Goal: Obtain resource: Obtain resource

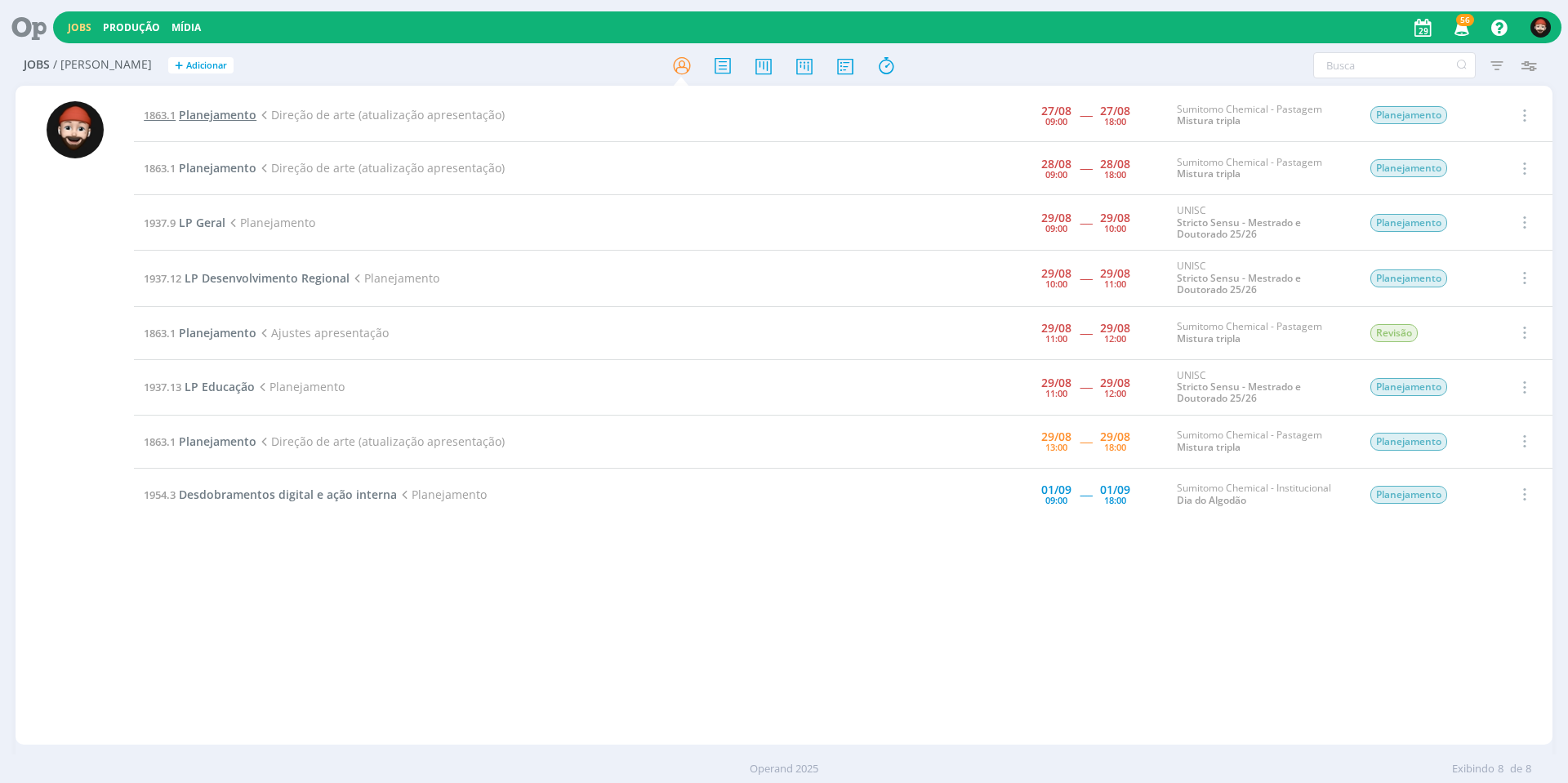
click at [217, 114] on span "Planejamento" at bounding box center [217, 114] width 78 height 16
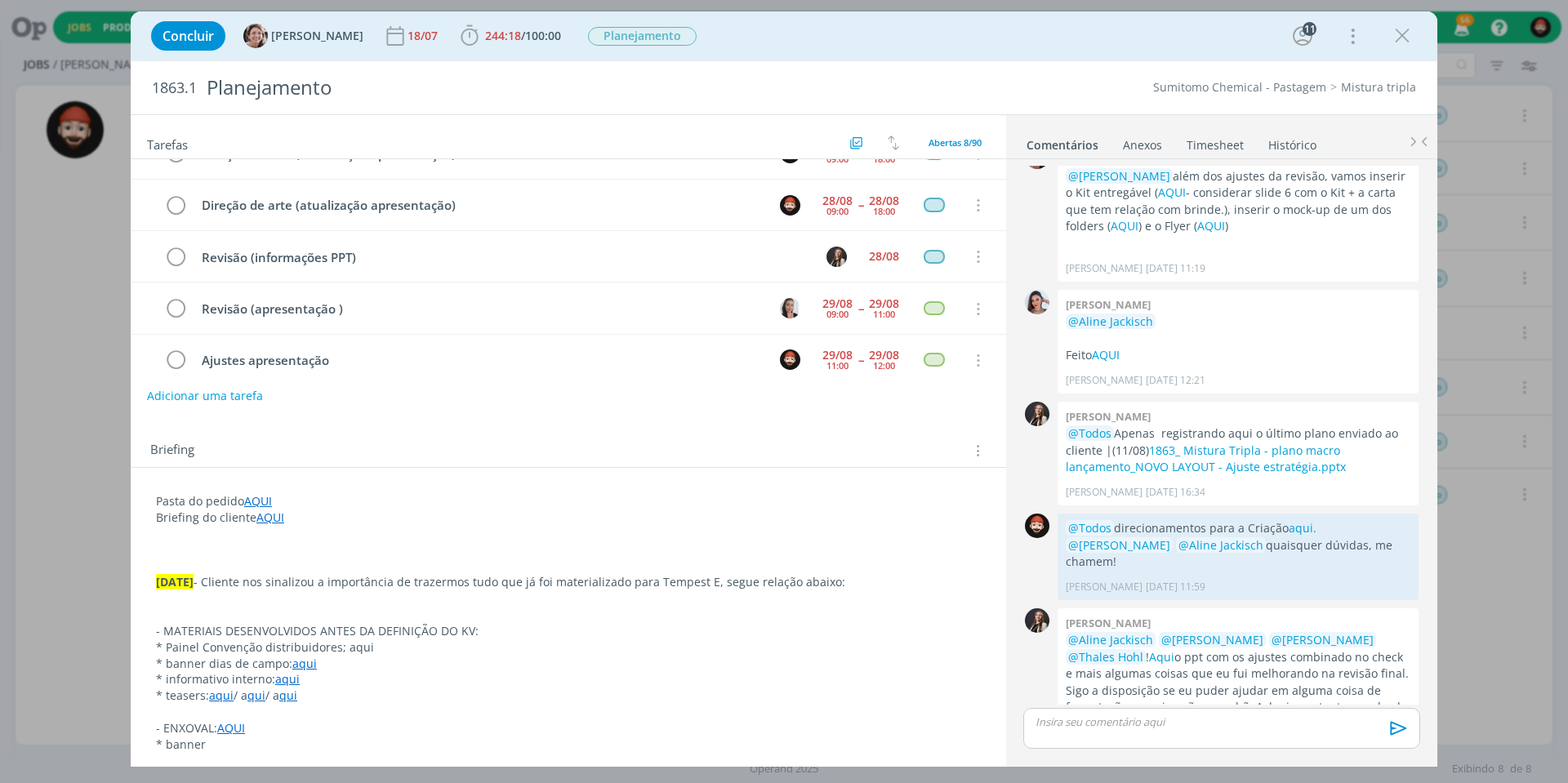
scroll to position [179, 0]
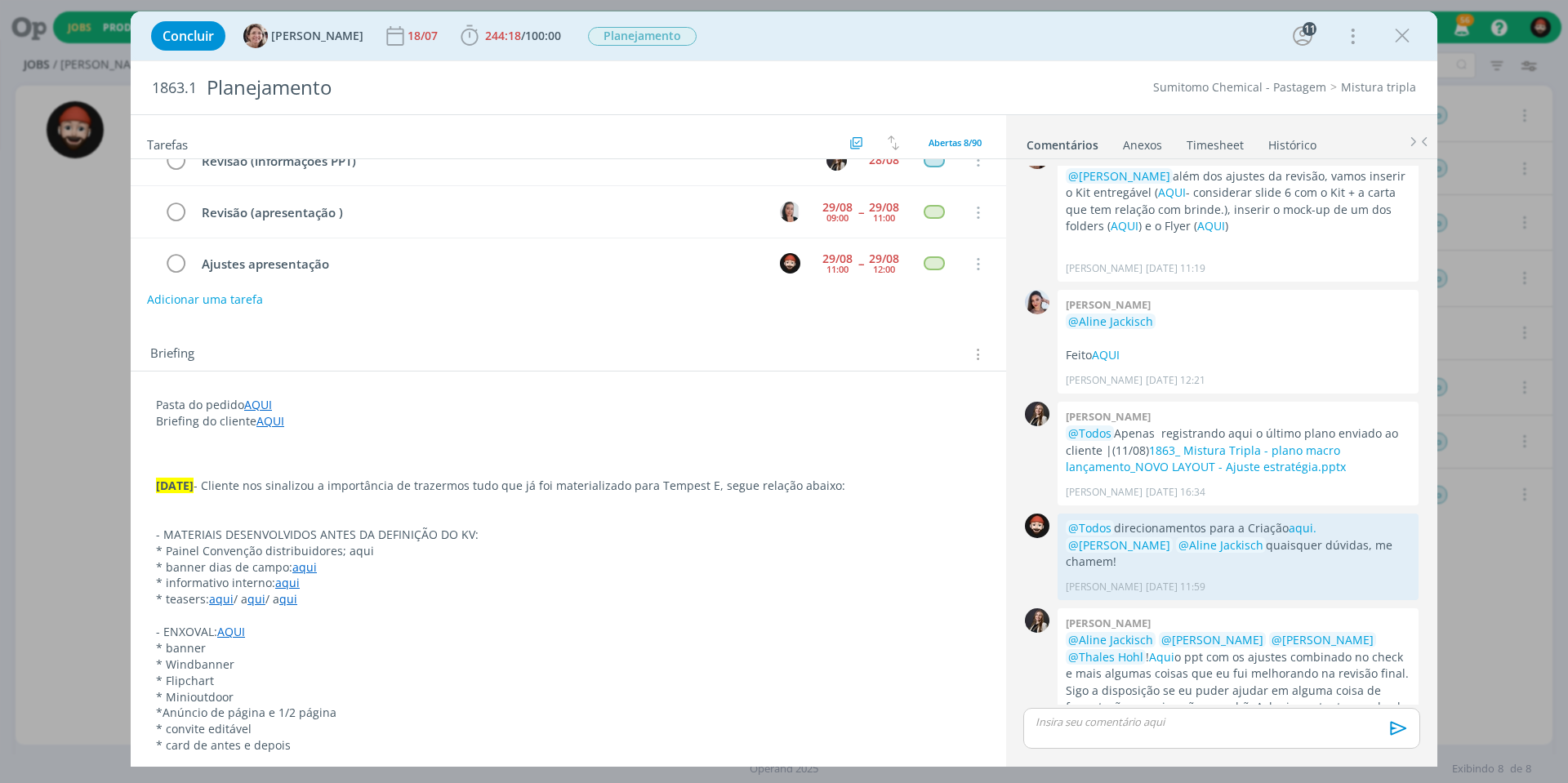
click at [302, 563] on link "aqui" at bounding box center [304, 568] width 24 height 16
click at [292, 593] on link "[URL][DOMAIN_NAME]" at bounding box center [262, 592] width 123 height 21
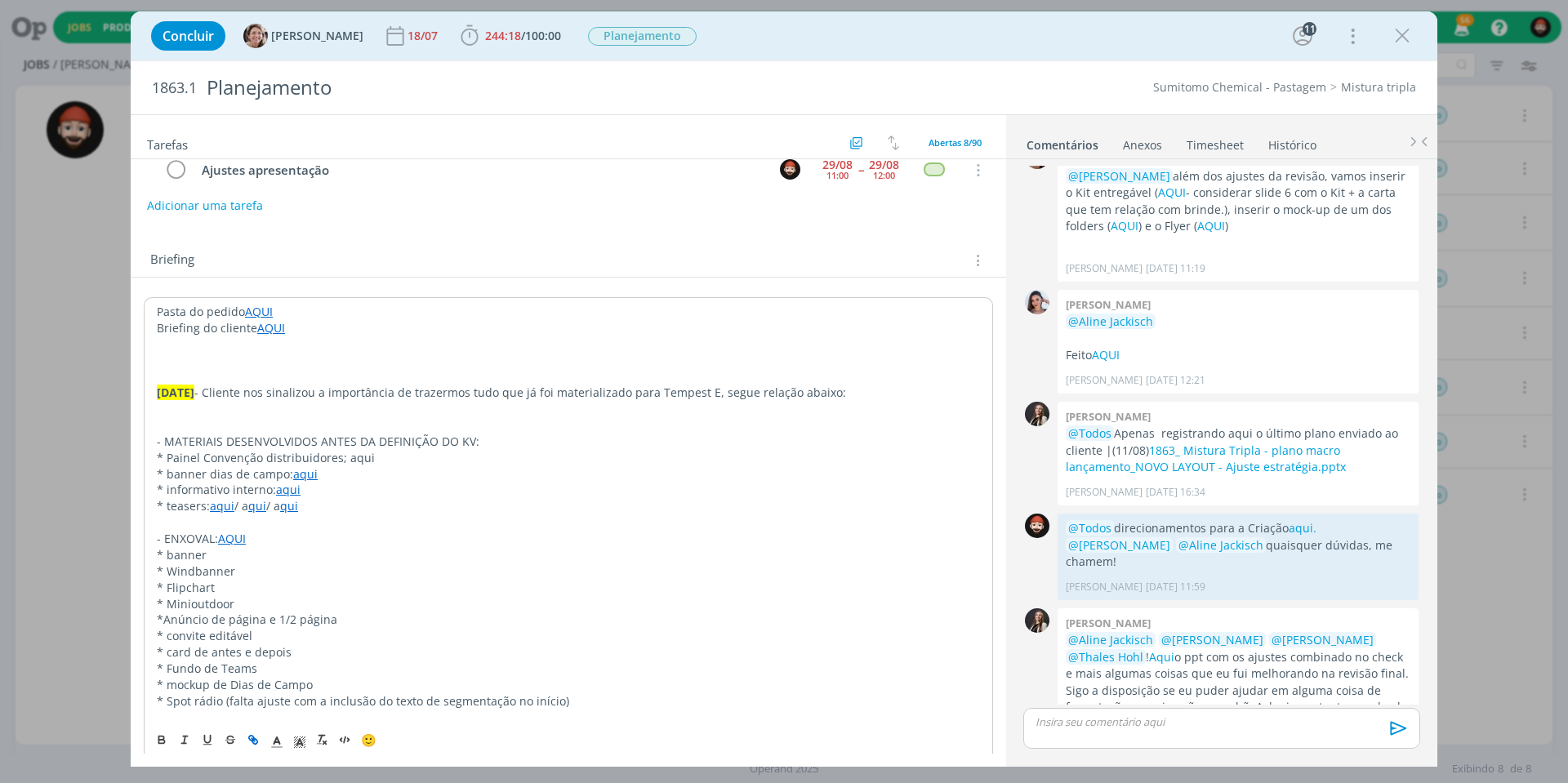
click at [292, 483] on link "aqui" at bounding box center [288, 490] width 24 height 16
click at [297, 511] on link "[URL][DOMAIN_NAME]" at bounding box center [262, 514] width 123 height 21
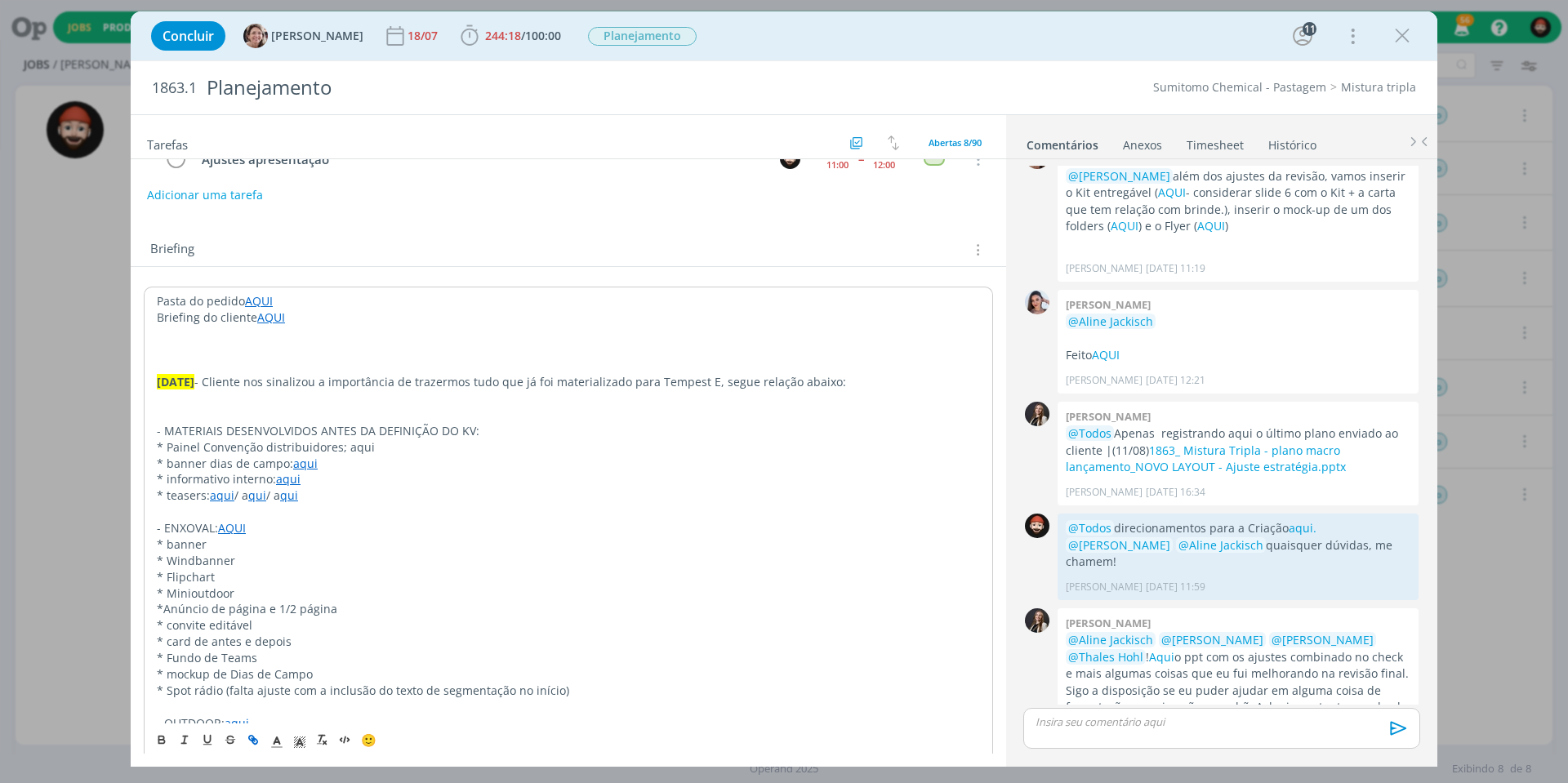
click at [222, 488] on link "aqui" at bounding box center [221, 496] width 24 height 16
click at [265, 517] on link "[URL][DOMAIN_NAME]" at bounding box center [262, 519] width 123 height 21
click at [280, 519] on link "[URL][DOMAIN_NAME]" at bounding box center [262, 519] width 123 height 21
click at [258, 488] on link "qui" at bounding box center [257, 496] width 18 height 16
click at [476, 472] on p "* informativo interno: aqui" at bounding box center [569, 479] width 824 height 16
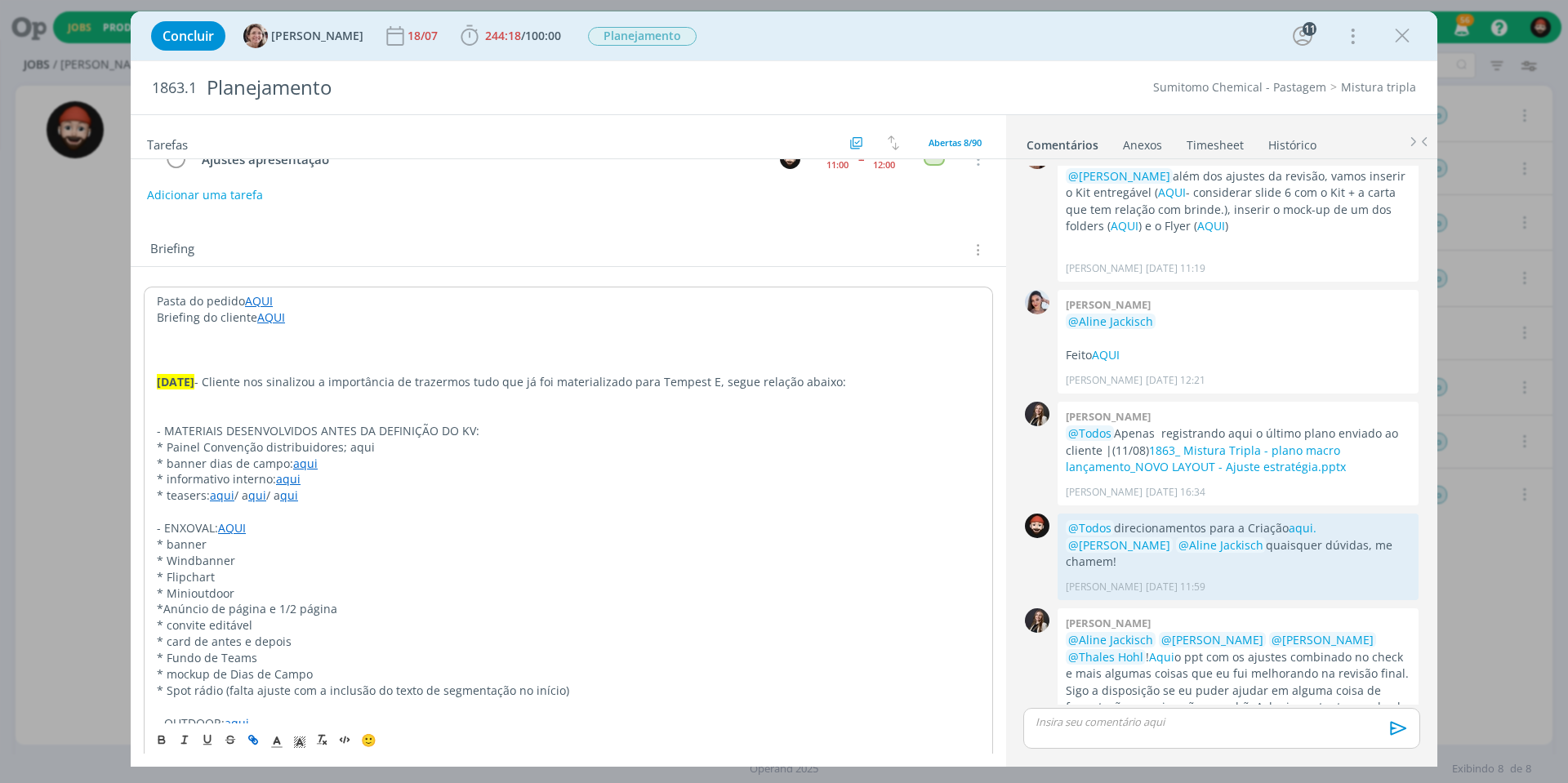
click at [257, 489] on link "qui" at bounding box center [257, 496] width 18 height 16
click at [292, 519] on link "[URL][DOMAIN_NAME]" at bounding box center [262, 519] width 123 height 21
click at [290, 488] on link "qui" at bounding box center [289, 496] width 18 height 16
click at [400, 472] on p "* informativo interno: aqui" at bounding box center [569, 479] width 824 height 16
click at [291, 489] on link "qui" at bounding box center [289, 496] width 18 height 16
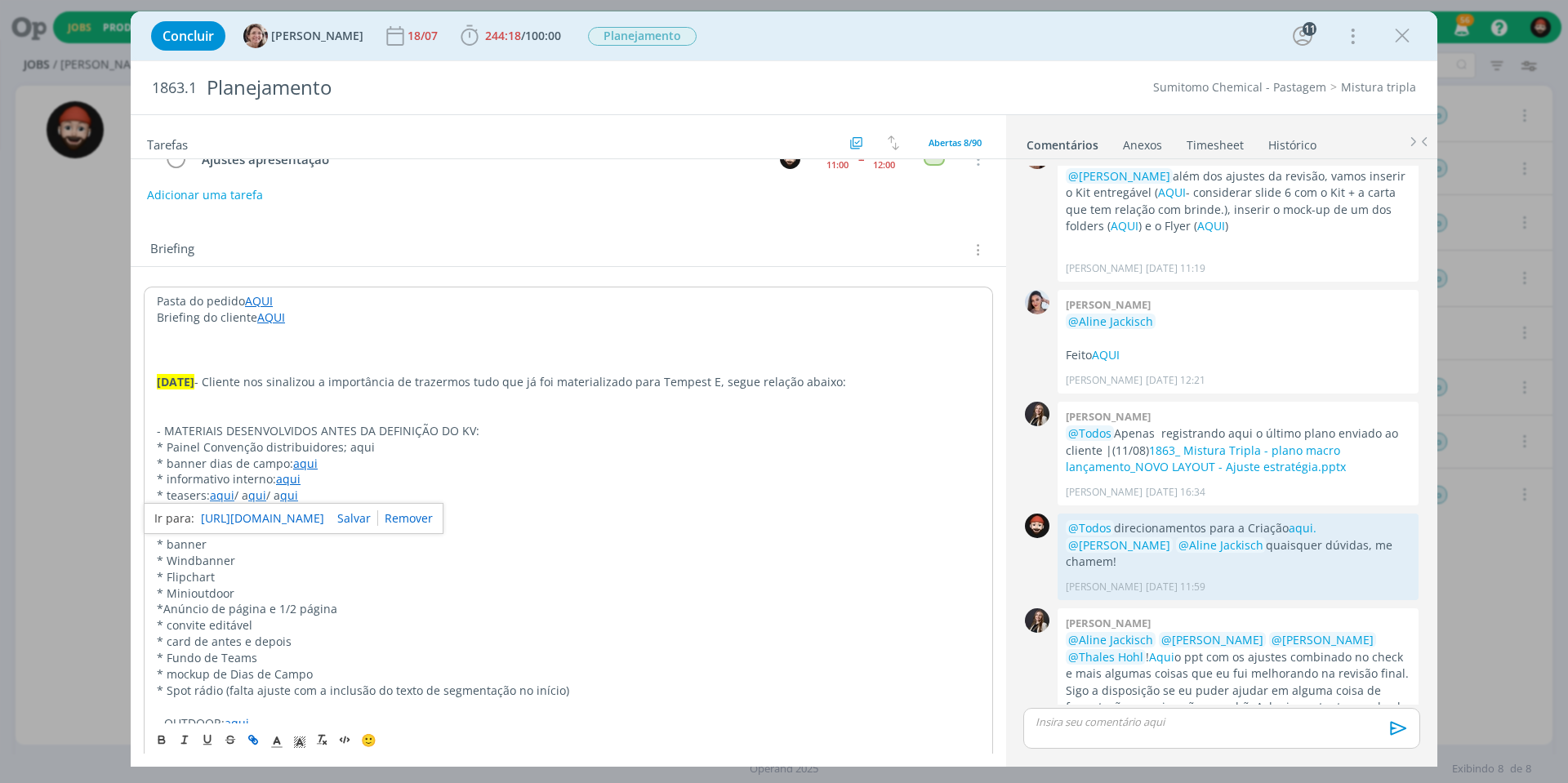
click at [293, 514] on link "[URL][DOMAIN_NAME]" at bounding box center [262, 519] width 123 height 21
click at [322, 515] on link "[URL][DOMAIN_NAME]" at bounding box center [262, 519] width 123 height 21
click at [305, 515] on link "[URL][DOMAIN_NAME]" at bounding box center [262, 519] width 123 height 21
click at [305, 514] on link "[URL][DOMAIN_NAME]" at bounding box center [262, 519] width 123 height 21
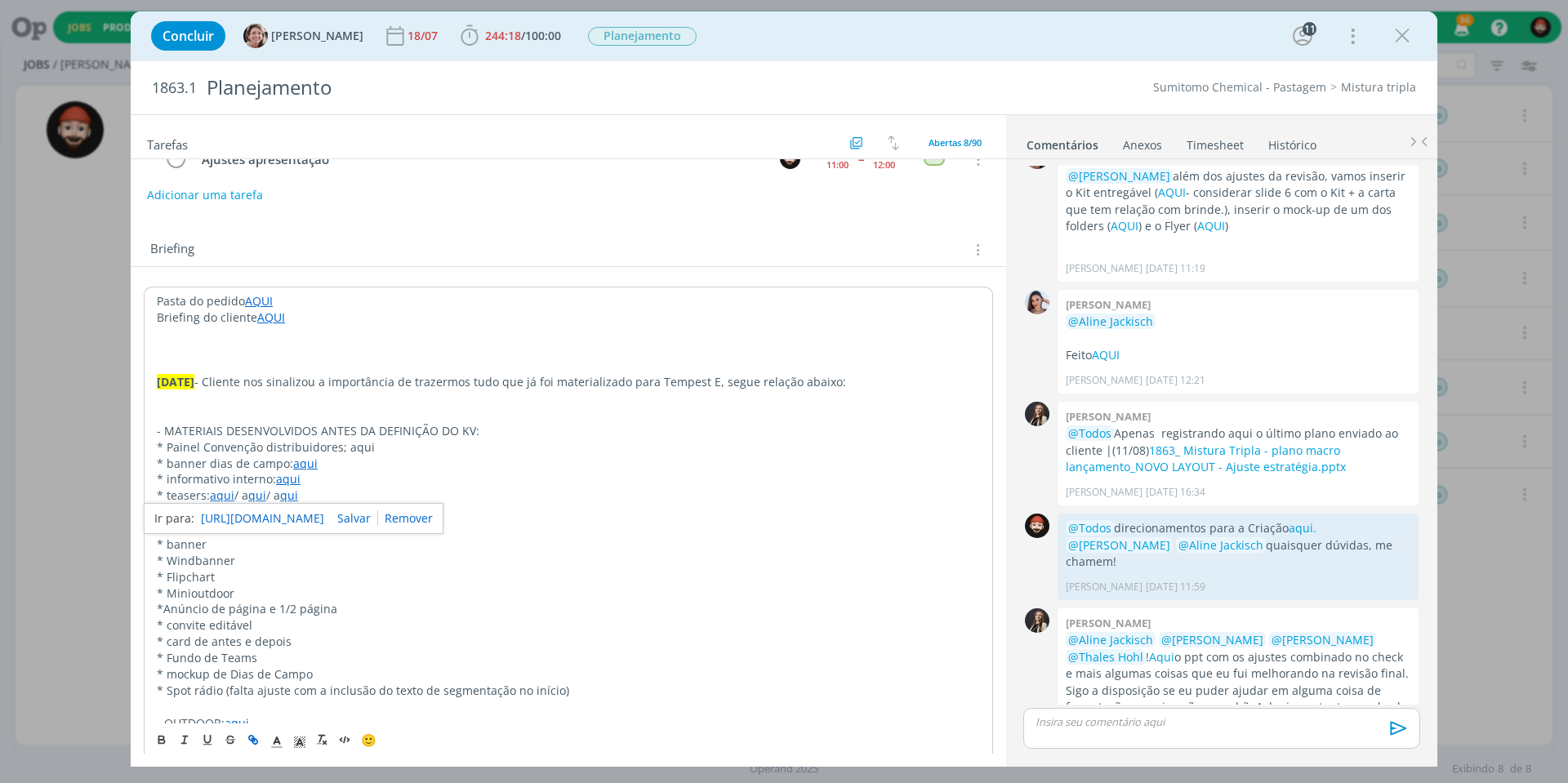
click at [305, 514] on link "[URL][DOMAIN_NAME]" at bounding box center [262, 519] width 123 height 21
click at [546, 537] on p "* banner" at bounding box center [569, 544] width 824 height 16
click at [286, 488] on link "qui" at bounding box center [289, 496] width 18 height 16
click at [544, 520] on p "- ENXOVAL: AQUI" at bounding box center [569, 528] width 824 height 16
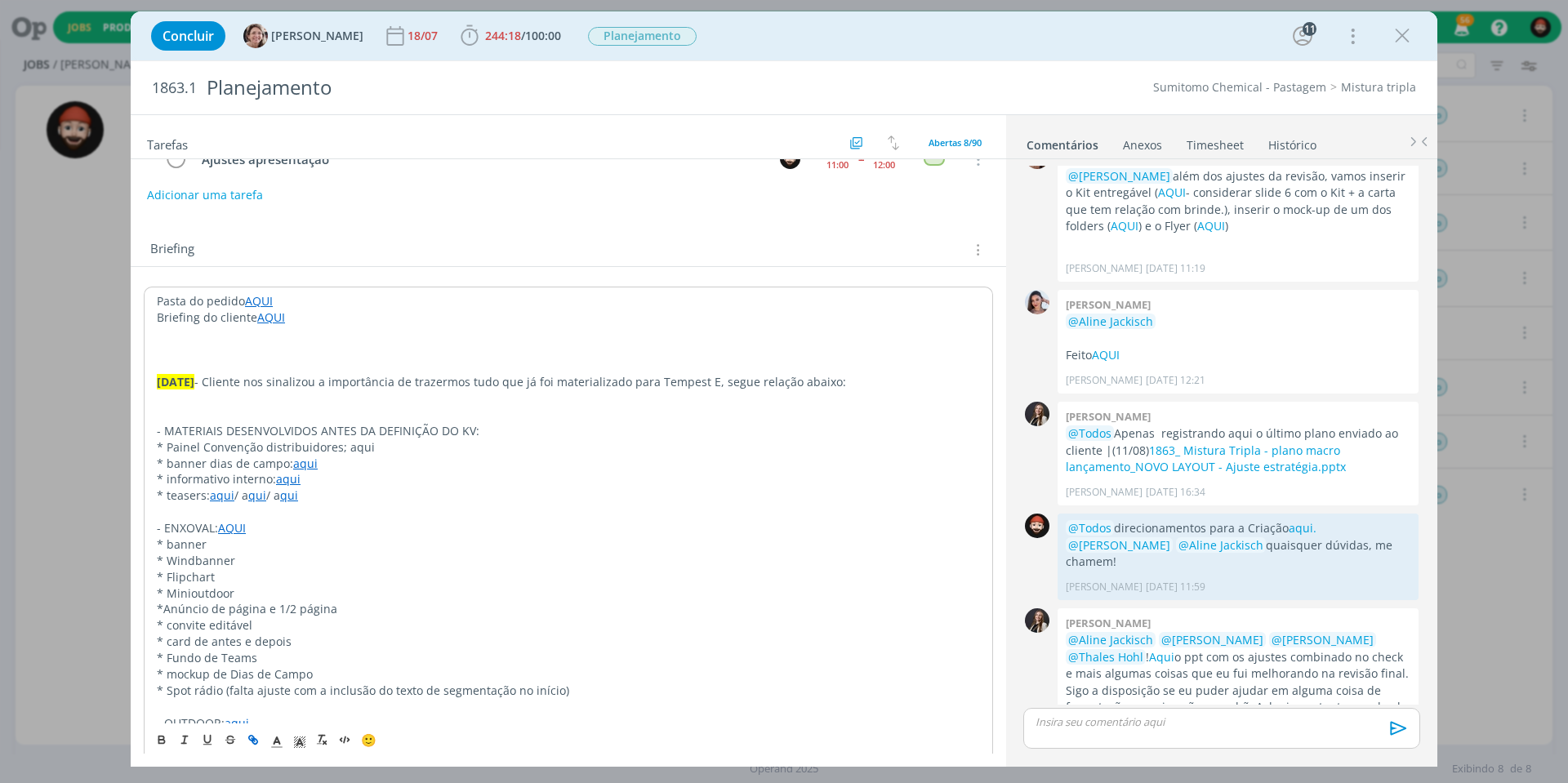
click at [227, 520] on link "AQUI" at bounding box center [232, 528] width 28 height 16
click at [266, 549] on link "[URL][DOMAIN_NAME]" at bounding box center [262, 550] width 123 height 21
click at [421, 504] on p "dialog" at bounding box center [569, 511] width 824 height 16
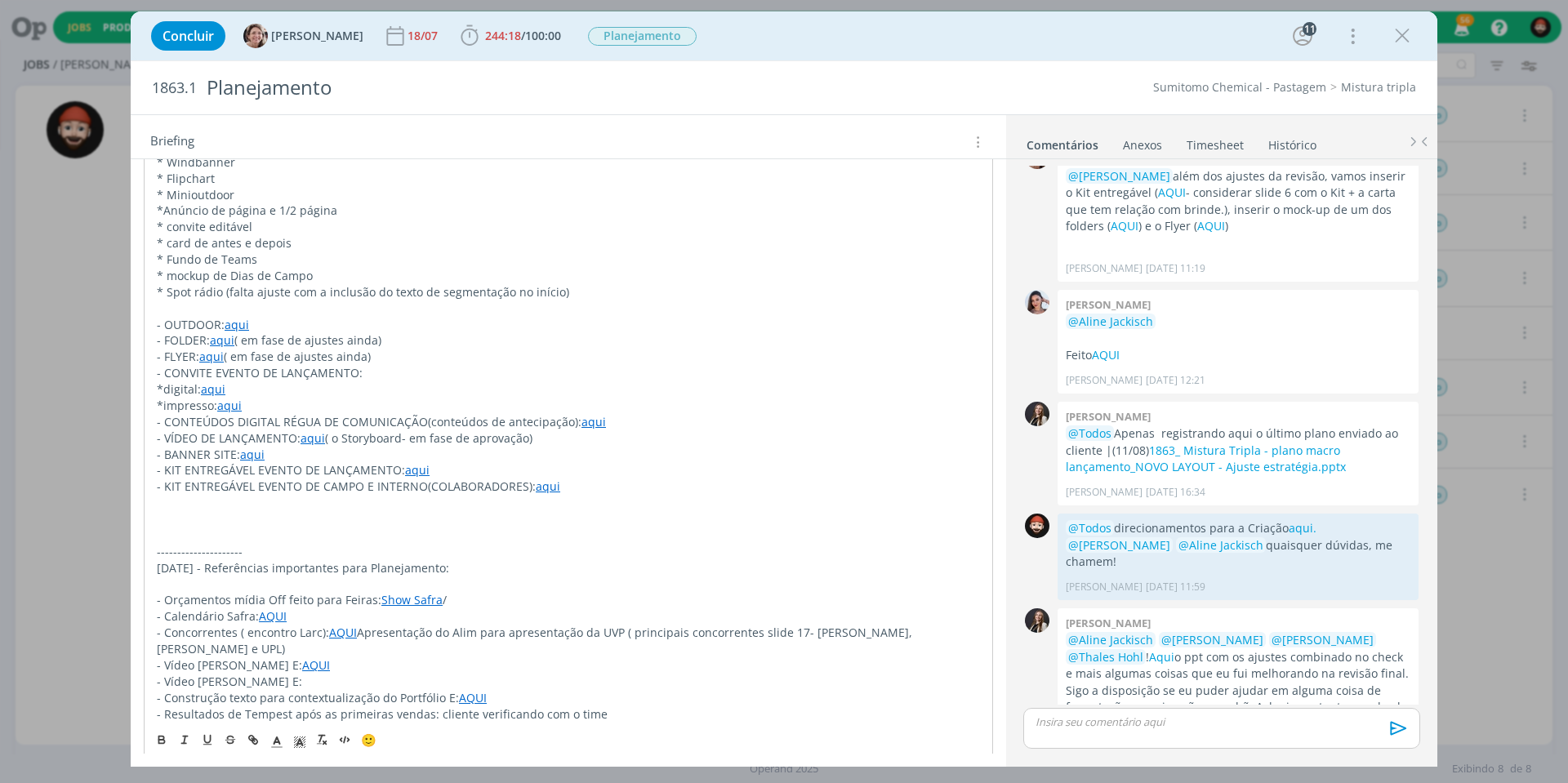
scroll to position [616, 0]
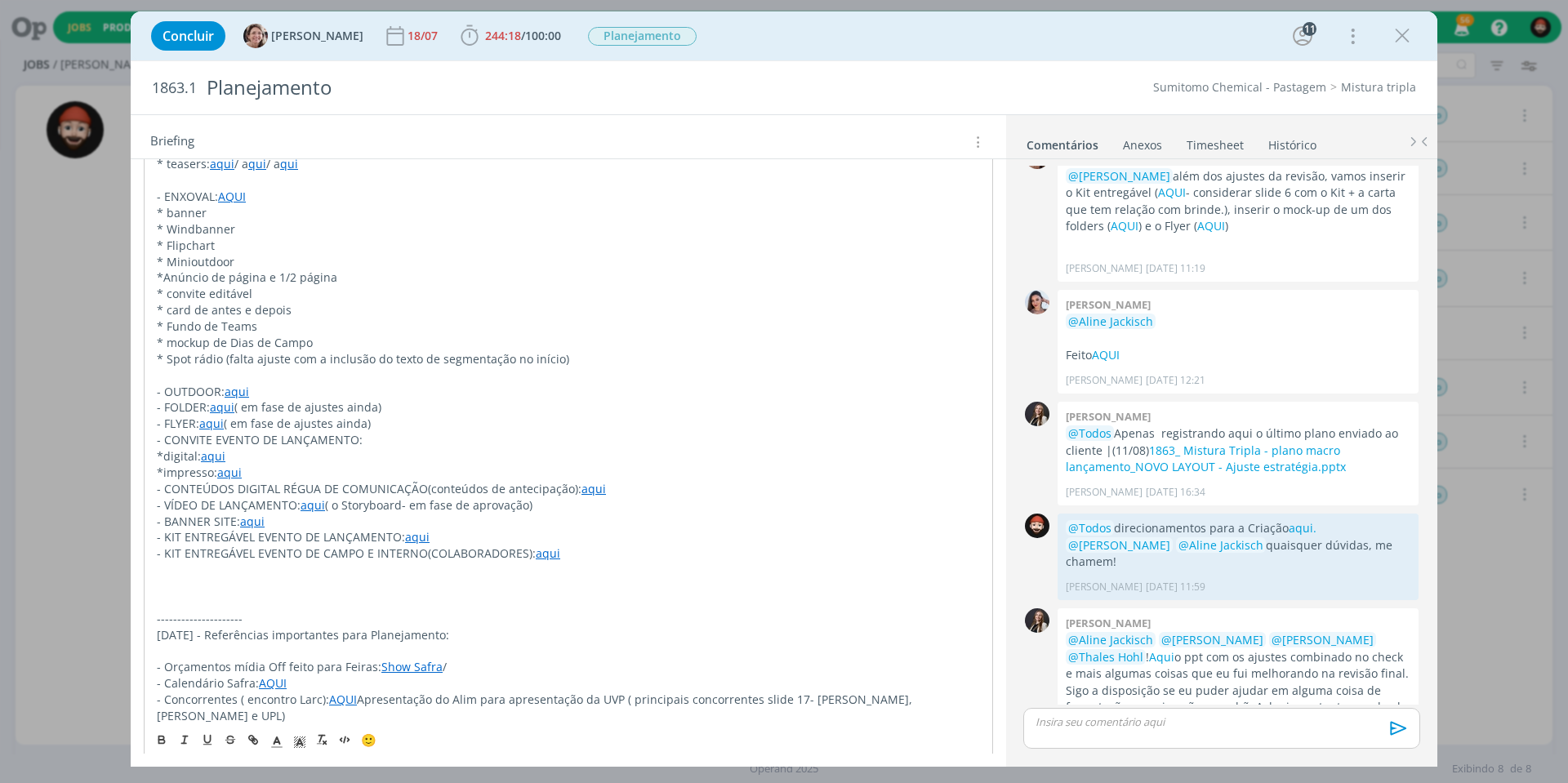
click at [243, 384] on link "aqui" at bounding box center [236, 392] width 24 height 16
click at [267, 406] on link "[URL][DOMAIN_NAME]" at bounding box center [262, 405] width 123 height 21
click at [608, 400] on p "- FOLDER: aqui ( em fase de ajustes ainda)" at bounding box center [569, 408] width 824 height 16
click at [218, 400] on link "aqui" at bounding box center [221, 408] width 24 height 16
click at [245, 425] on link "[URL][DOMAIN_NAME]" at bounding box center [262, 420] width 123 height 21
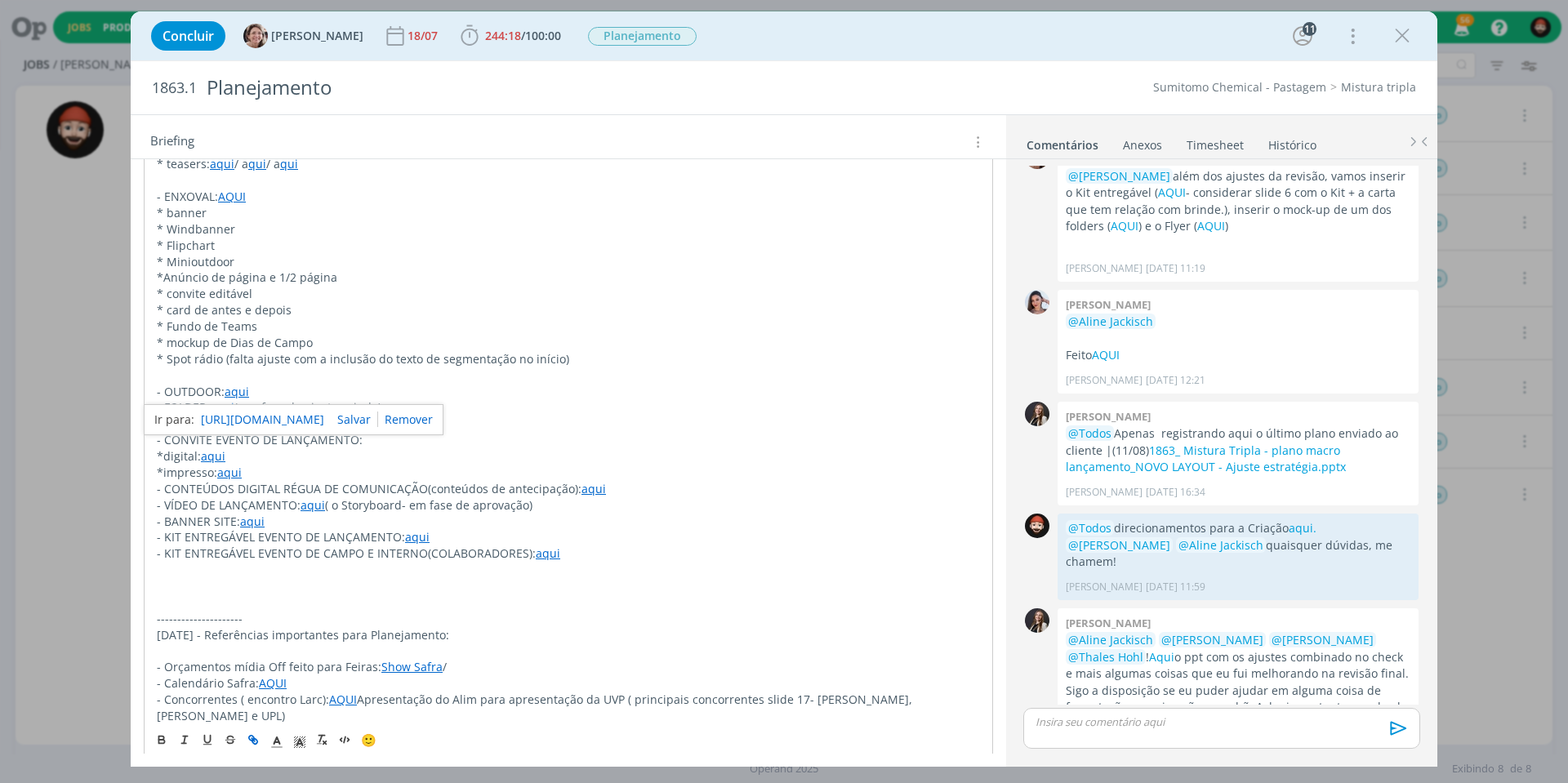
click at [247, 420] on link "[URL][DOMAIN_NAME]" at bounding box center [262, 420] width 123 height 21
click at [604, 432] on p "- CONVITE EVENTO DE LANÇAMENTO:" at bounding box center [569, 440] width 824 height 16
click at [210, 415] on link "aqui" at bounding box center [211, 423] width 24 height 16
click at [234, 440] on link "[URL][DOMAIN_NAME]" at bounding box center [262, 436] width 123 height 21
click at [239, 435] on link "[URL][DOMAIN_NAME]" at bounding box center [262, 436] width 123 height 21
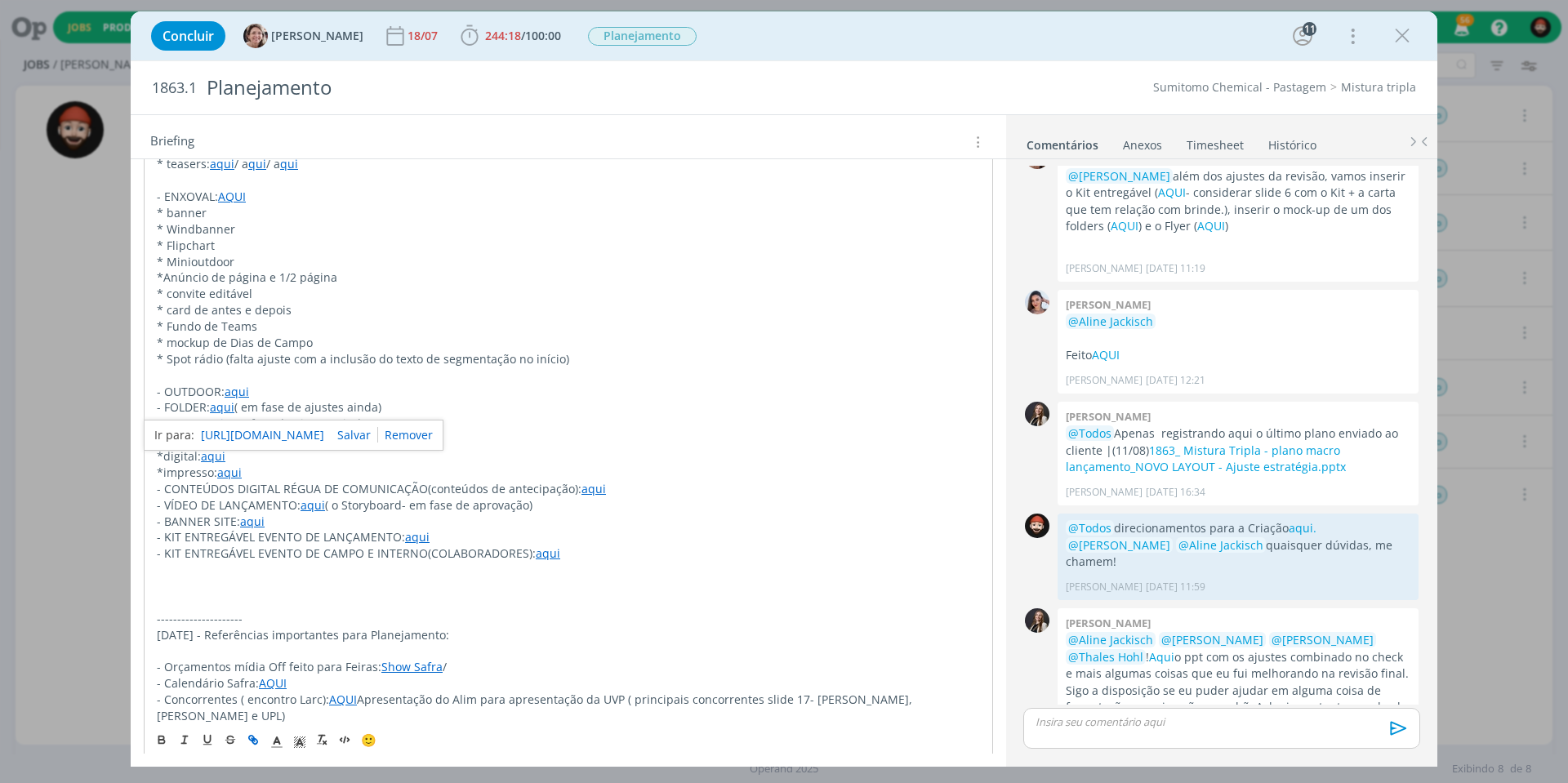
click at [636, 384] on p "- OUTDOOR: aqui" at bounding box center [569, 392] width 824 height 16
click at [203, 415] on link "aqui" at bounding box center [211, 423] width 24 height 16
click at [244, 438] on link "[URL][DOMAIN_NAME]" at bounding box center [262, 436] width 123 height 21
click at [536, 384] on p "- OUTDOOR: aqui" at bounding box center [569, 392] width 824 height 16
click at [211, 448] on link "aqui" at bounding box center [212, 456] width 24 height 16
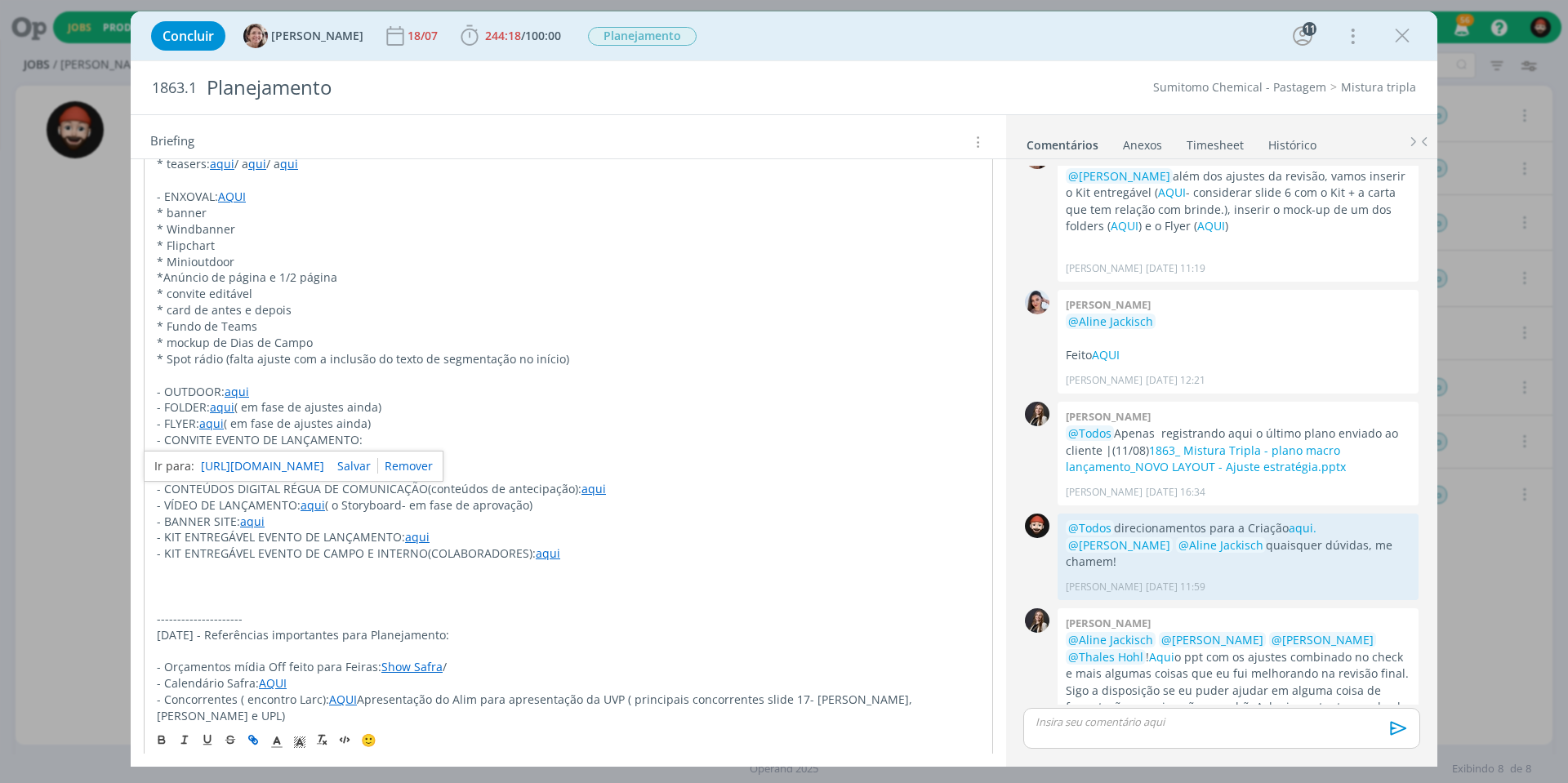
click at [239, 467] on link "[URL][DOMAIN_NAME]" at bounding box center [262, 467] width 123 height 21
click at [471, 400] on p "- FOLDER: aqui ( em fase de ajustes ainda)" at bounding box center [569, 408] width 824 height 16
click at [227, 465] on link "aqui" at bounding box center [229, 473] width 24 height 16
click at [263, 479] on link "[URL][DOMAIN_NAME]" at bounding box center [262, 482] width 123 height 21
click at [271, 481] on link "[URL][DOMAIN_NAME]" at bounding box center [262, 482] width 123 height 21
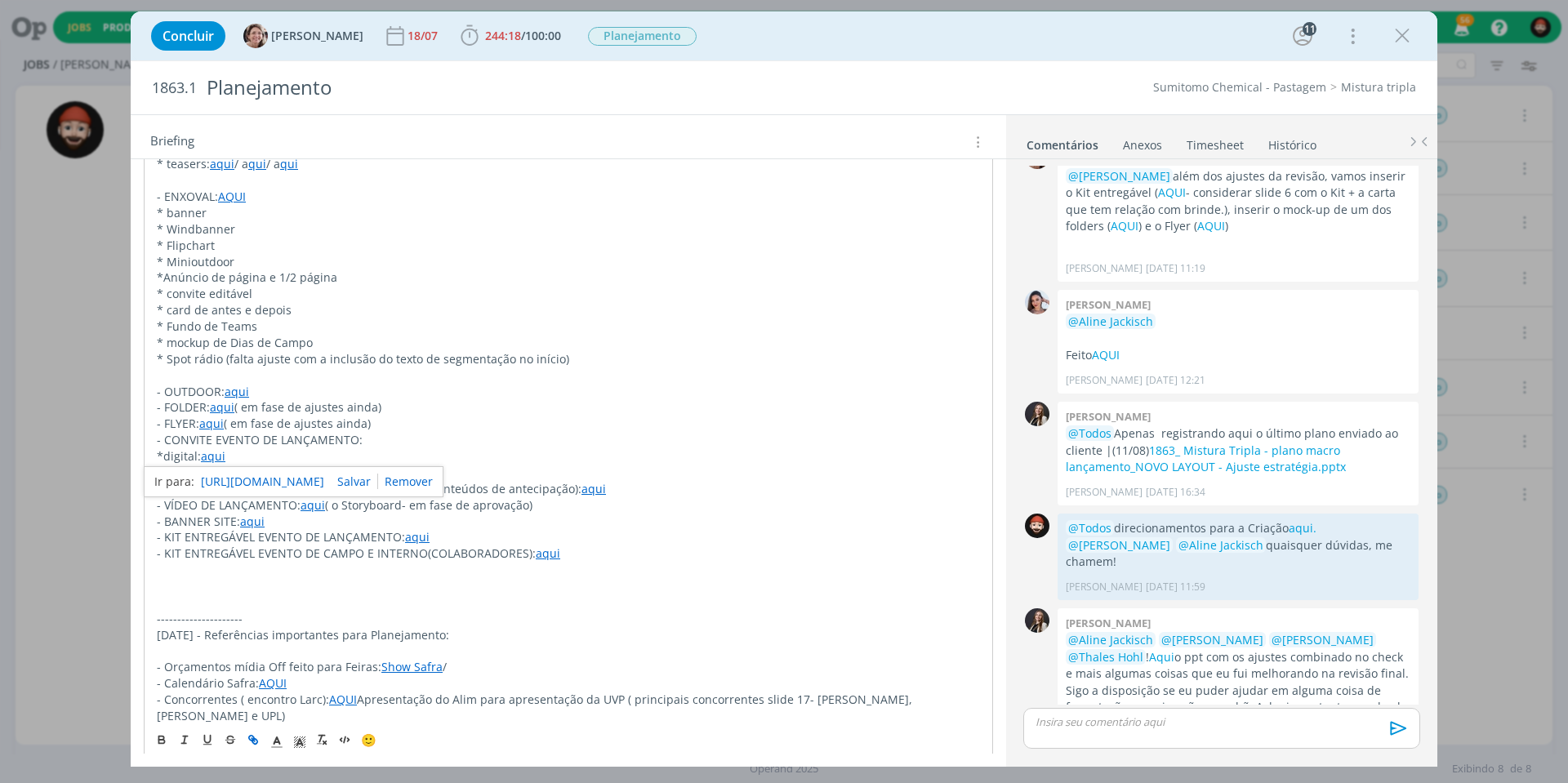
click at [271, 479] on link "[URL][DOMAIN_NAME]" at bounding box center [262, 482] width 123 height 21
click at [271, 480] on link "[URL][DOMAIN_NAME]" at bounding box center [262, 482] width 123 height 21
click at [271, 479] on link "[URL][DOMAIN_NAME]" at bounding box center [262, 482] width 123 height 21
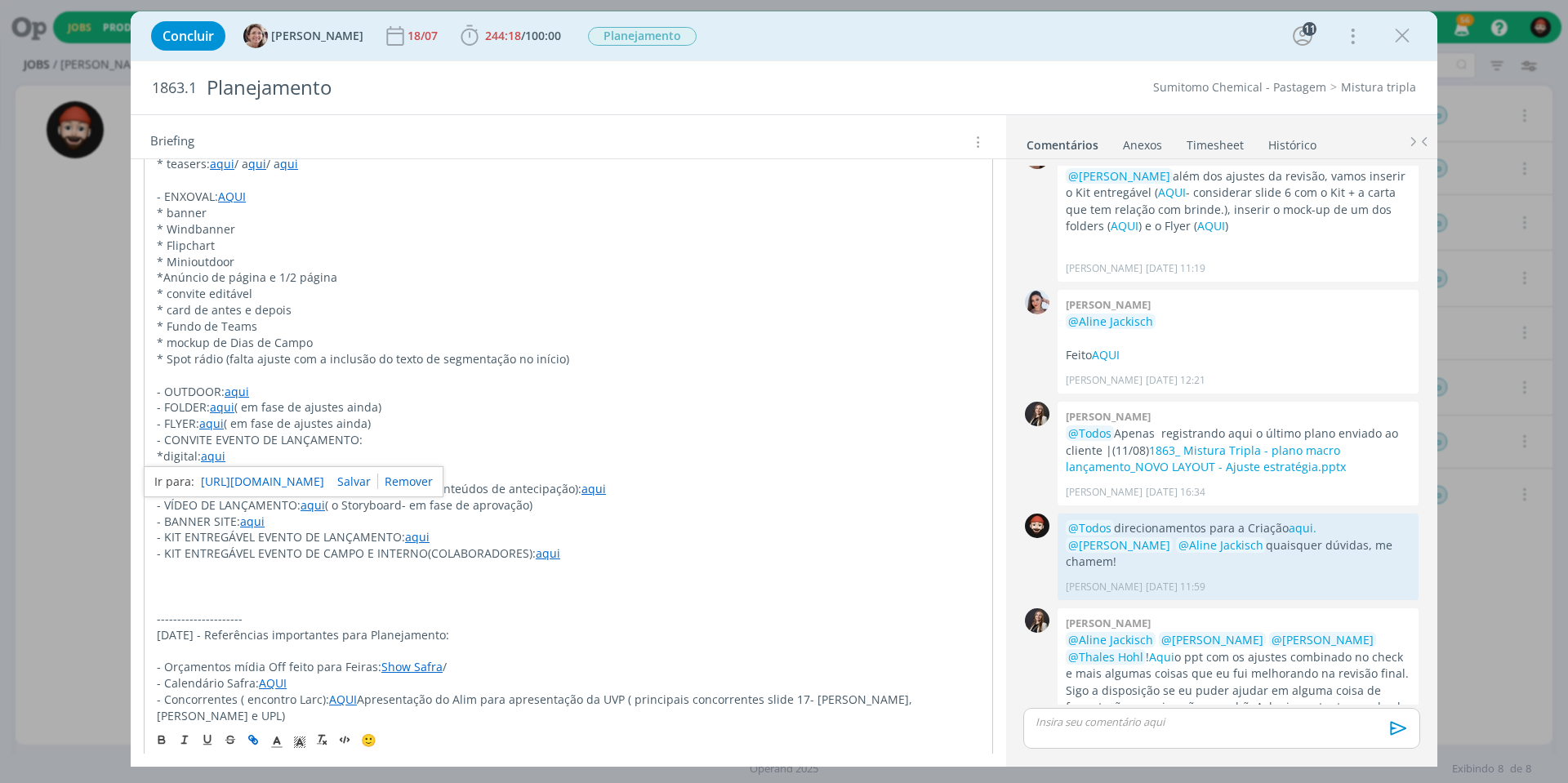
click at [272, 478] on link "[URL][DOMAIN_NAME]" at bounding box center [262, 482] width 123 height 21
click at [271, 477] on link "[URL][DOMAIN_NAME]" at bounding box center [262, 482] width 123 height 21
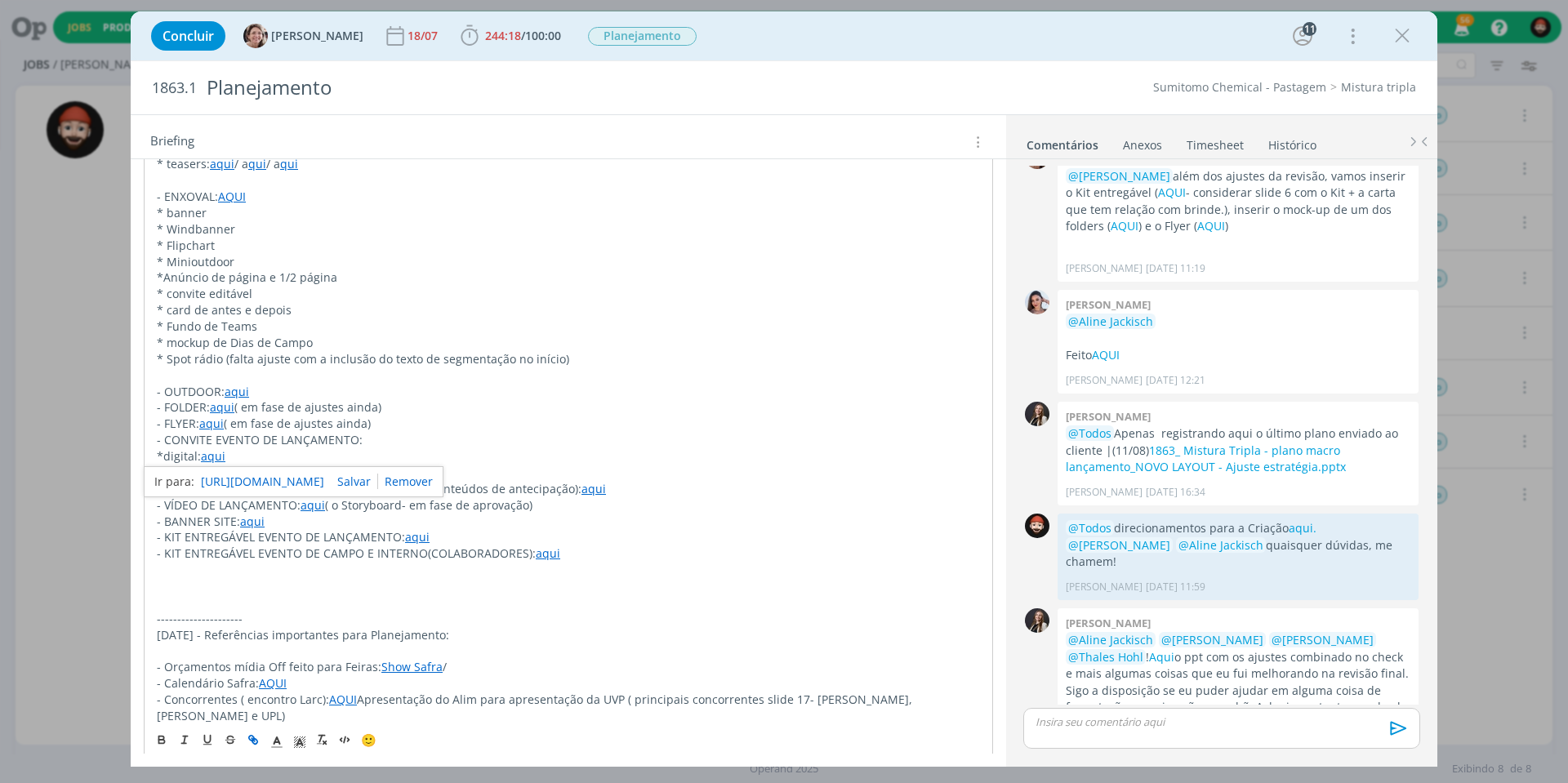
click at [271, 477] on link "[URL][DOMAIN_NAME]" at bounding box center [262, 482] width 123 height 21
click at [585, 400] on p "- FOLDER: aqui ( em fase de ajustes ainda)" at bounding box center [569, 408] width 824 height 16
click at [225, 465] on link "aqui" at bounding box center [229, 473] width 24 height 16
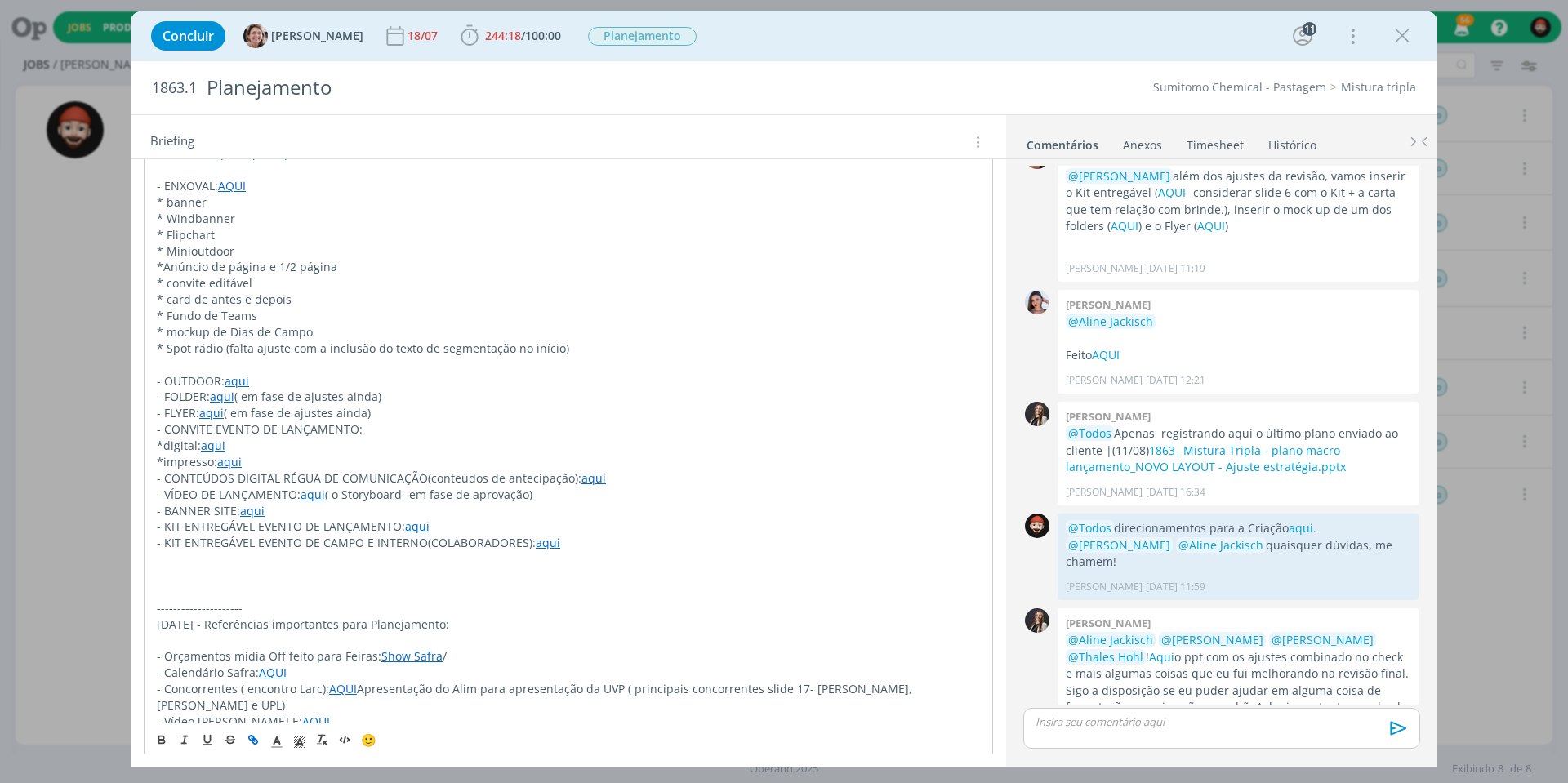
click at [586, 471] on link "aqui" at bounding box center [593, 478] width 24 height 16
click at [570, 488] on link "[URL][DOMAIN_NAME]" at bounding box center [538, 487] width 123 height 21
click at [604, 421] on p "- CONVITE EVENTO DE LANÇAMENTO:" at bounding box center [569, 429] width 824 height 16
click at [307, 487] on link "aqui" at bounding box center [312, 495] width 24 height 16
click at [314, 504] on link "[URL][DOMAIN_NAME]" at bounding box center [262, 503] width 123 height 21
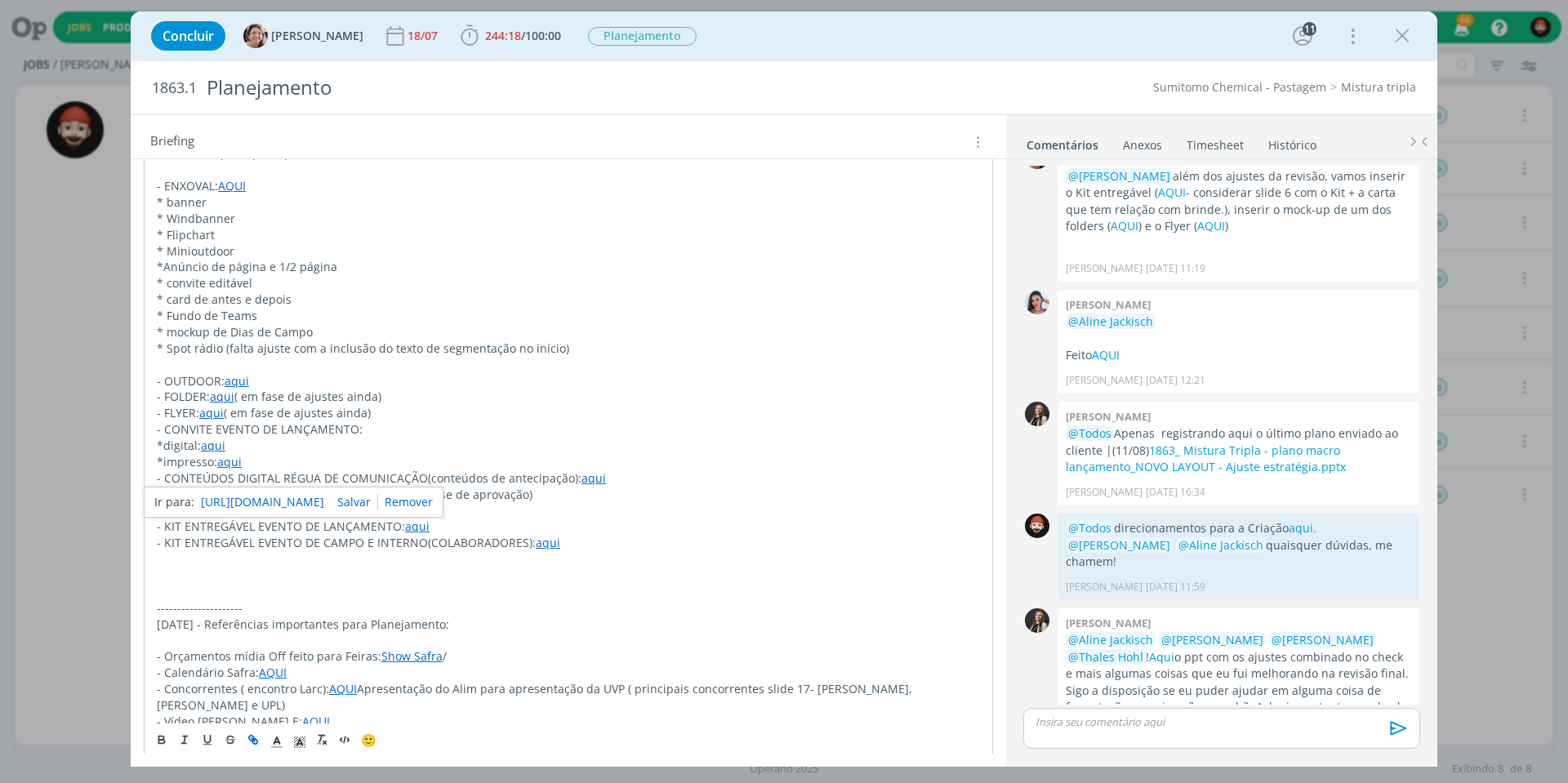
drag, startPoint x: 452, startPoint y: 395, endPoint x: 523, endPoint y: 445, distance: 86.8
click at [452, 406] on p "- FLYER: aqui ( em fase de ajustes ainda)" at bounding box center [569, 413] width 824 height 16
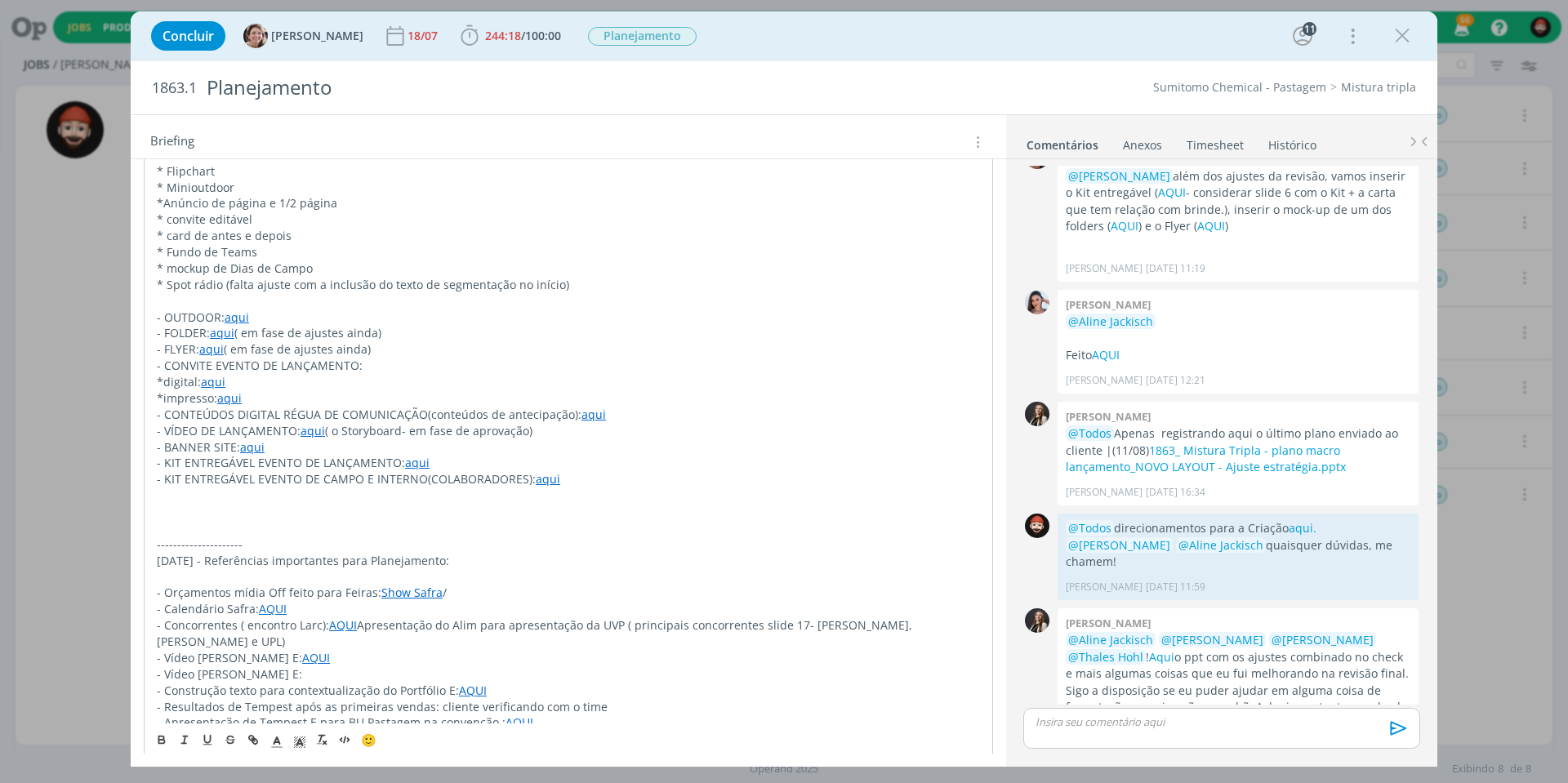
scroll to position [711, 0]
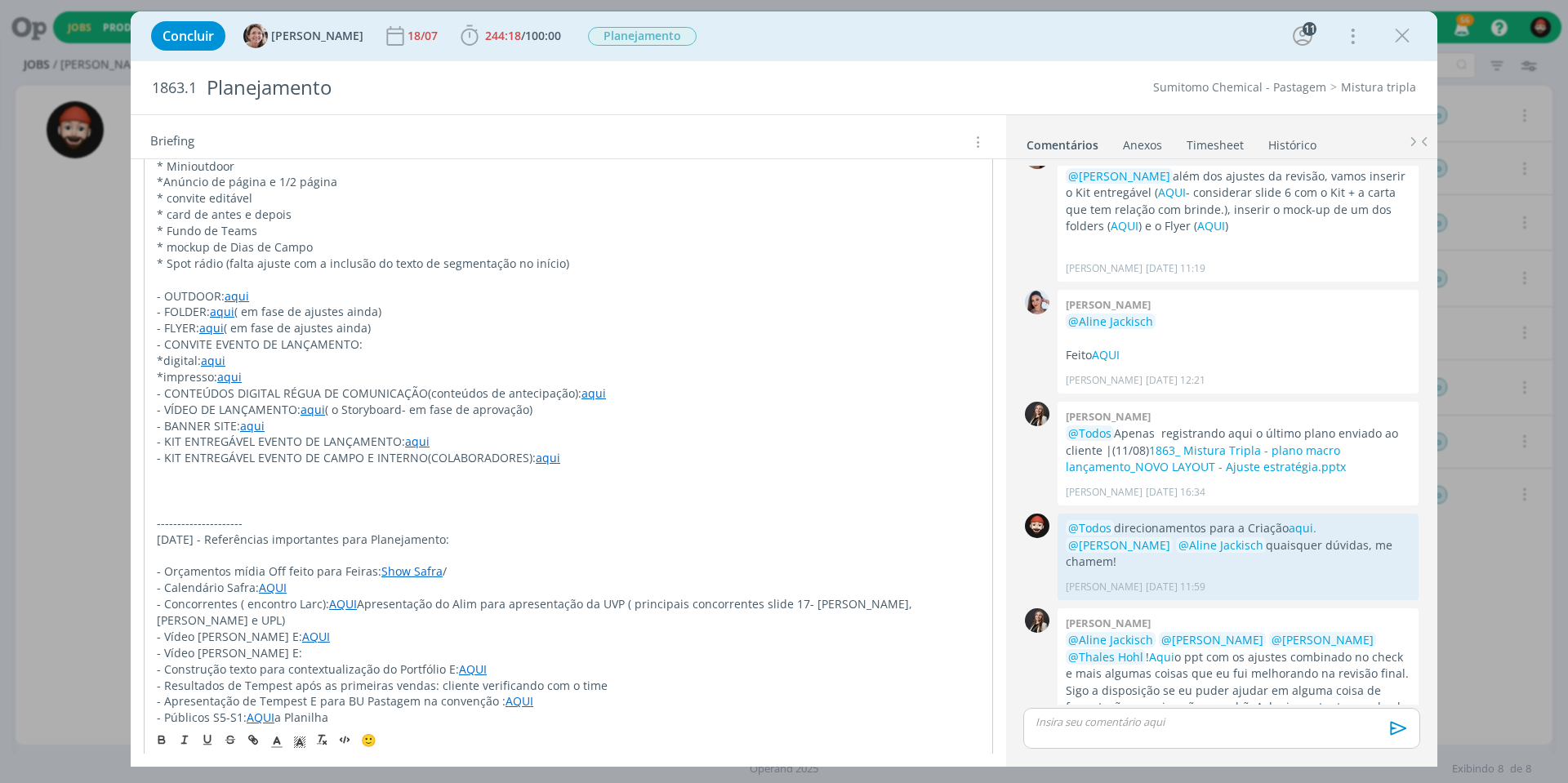
click at [384, 402] on p "- VÍDEO DE LANÇAMENTO: aqui ( o Storyboard- em fase de aprovação)" at bounding box center [569, 409] width 824 height 16
click at [487, 402] on p "- VÍDEO DE LANÇAMENTO: aqui ( o Storyboard- em fase de aprovação)" at bounding box center [569, 409] width 824 height 16
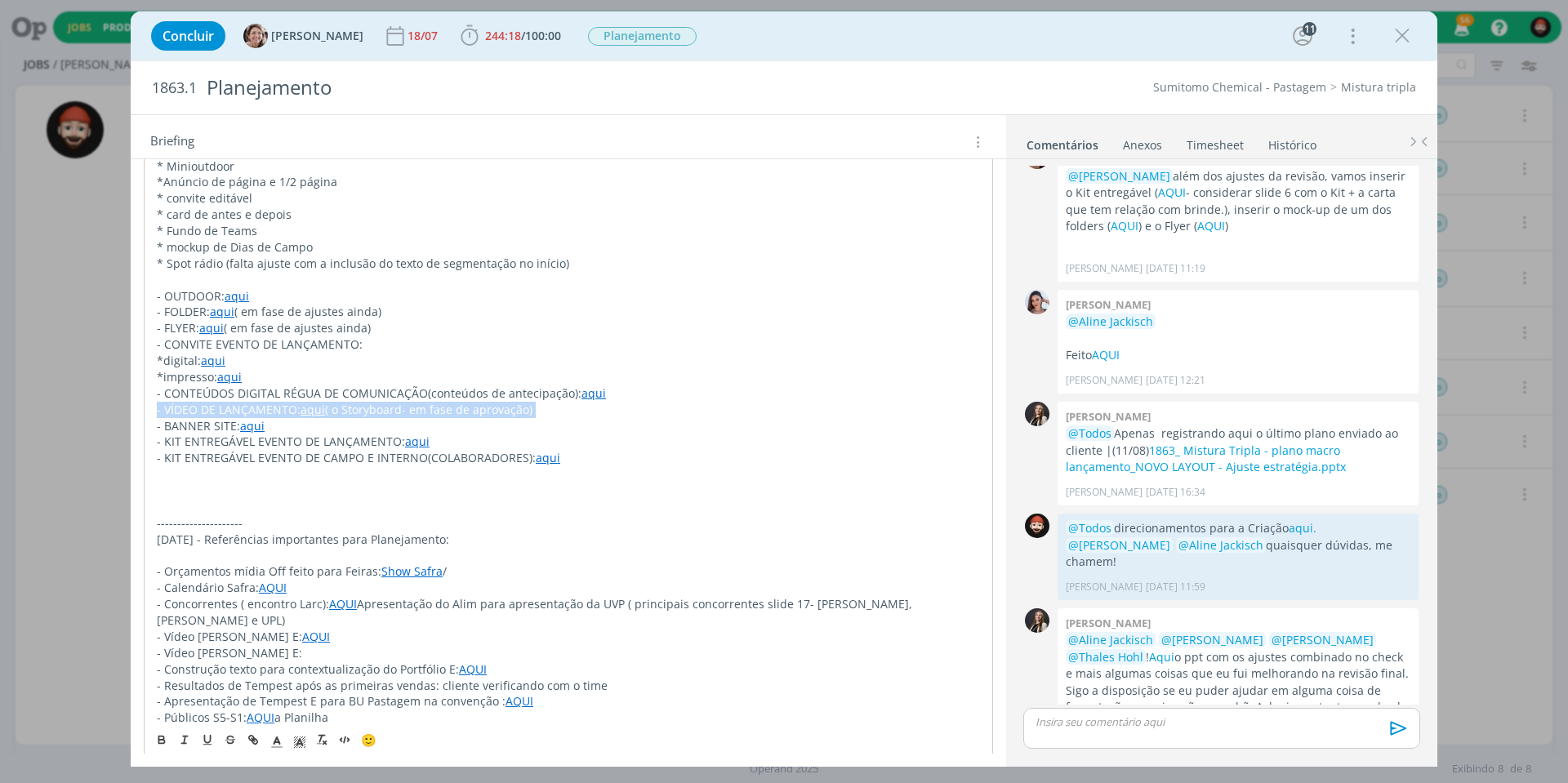
click at [333, 418] on p "- BANNER SITE: aqui" at bounding box center [569, 426] width 824 height 16
click at [309, 402] on link "aqui" at bounding box center [312, 409] width 24 height 16
click at [324, 417] on link "[URL][DOMAIN_NAME]" at bounding box center [262, 417] width 123 height 21
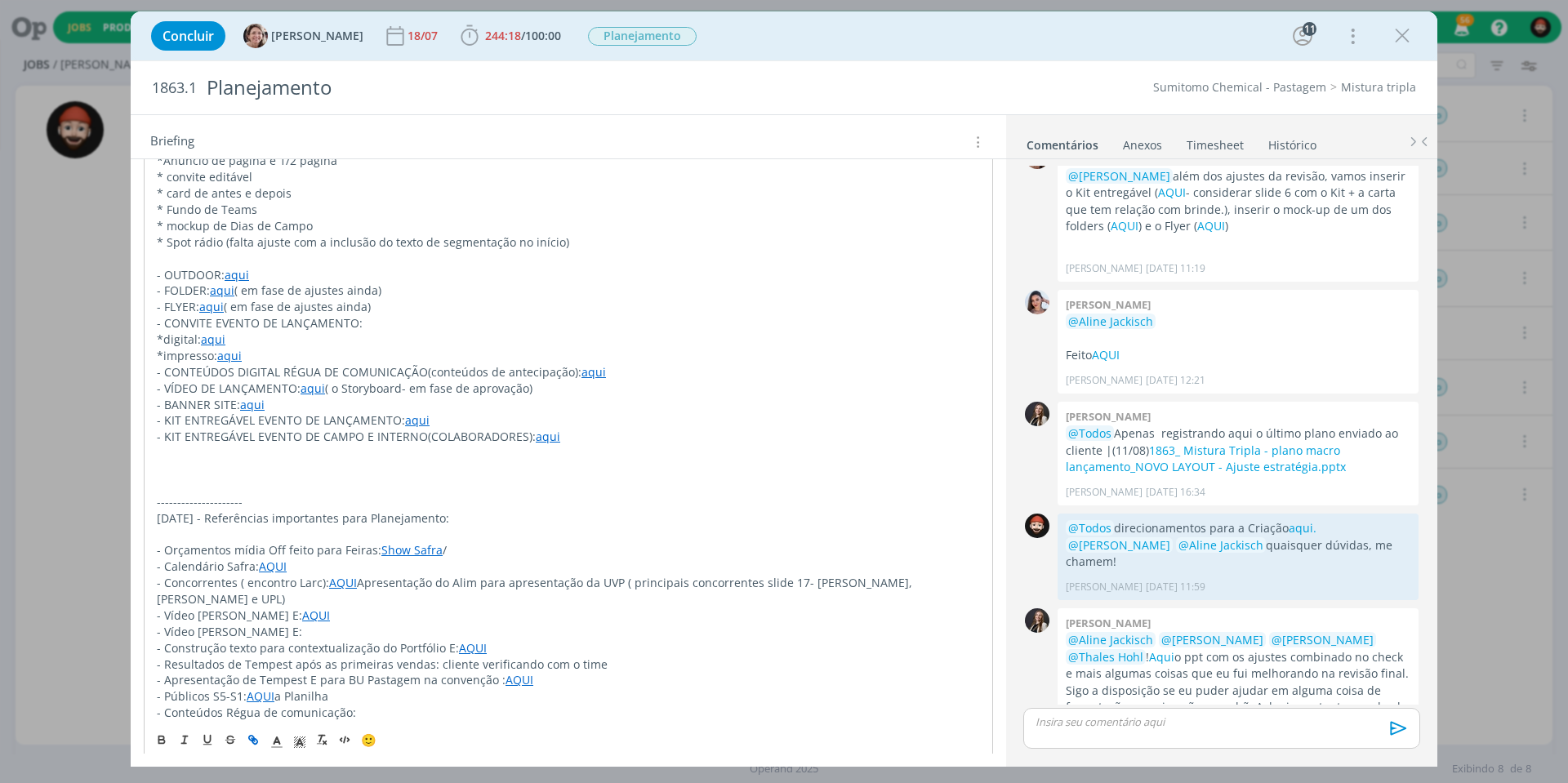
click at [820, 299] on p "- FLYER: aqui ( em fase de ajustes ainda)" at bounding box center [569, 307] width 824 height 16
click at [249, 397] on link "aqui" at bounding box center [251, 405] width 24 height 16
click at [311, 410] on link "[URL][DOMAIN_NAME]" at bounding box center [262, 411] width 123 height 21
click at [642, 380] on p "- VÍDEO DE LANÇAMENTO: aqui ( o Storyboard- em fase de aprovação)" at bounding box center [569, 388] width 824 height 16
click at [412, 412] on link "aqui" at bounding box center [417, 420] width 24 height 16
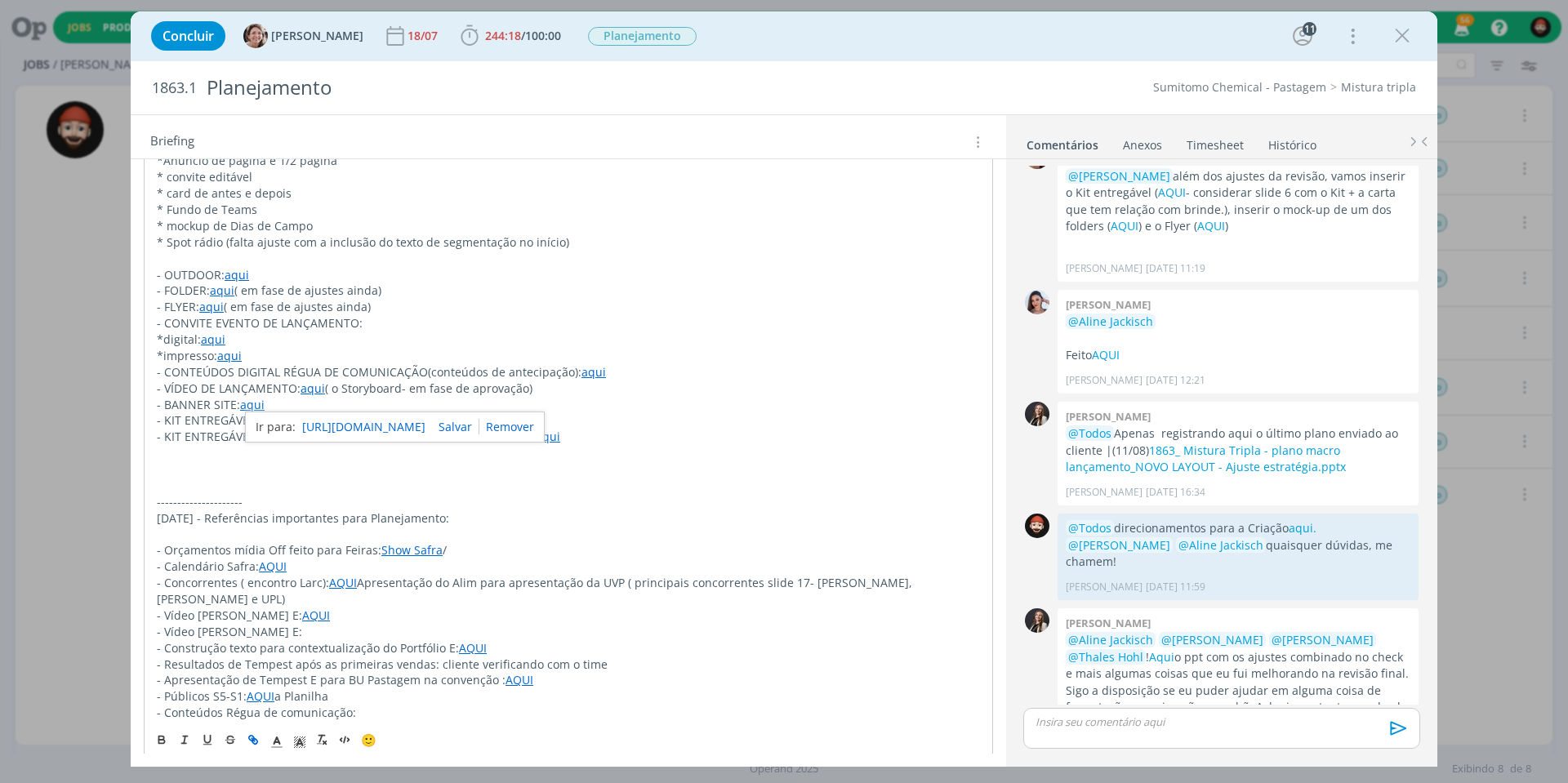
click at [397, 426] on link "[URL][DOMAIN_NAME]" at bounding box center [363, 427] width 123 height 21
click at [437, 315] on p "- CONVITE EVENTO DE LANÇAMENTO:" at bounding box center [569, 323] width 824 height 16
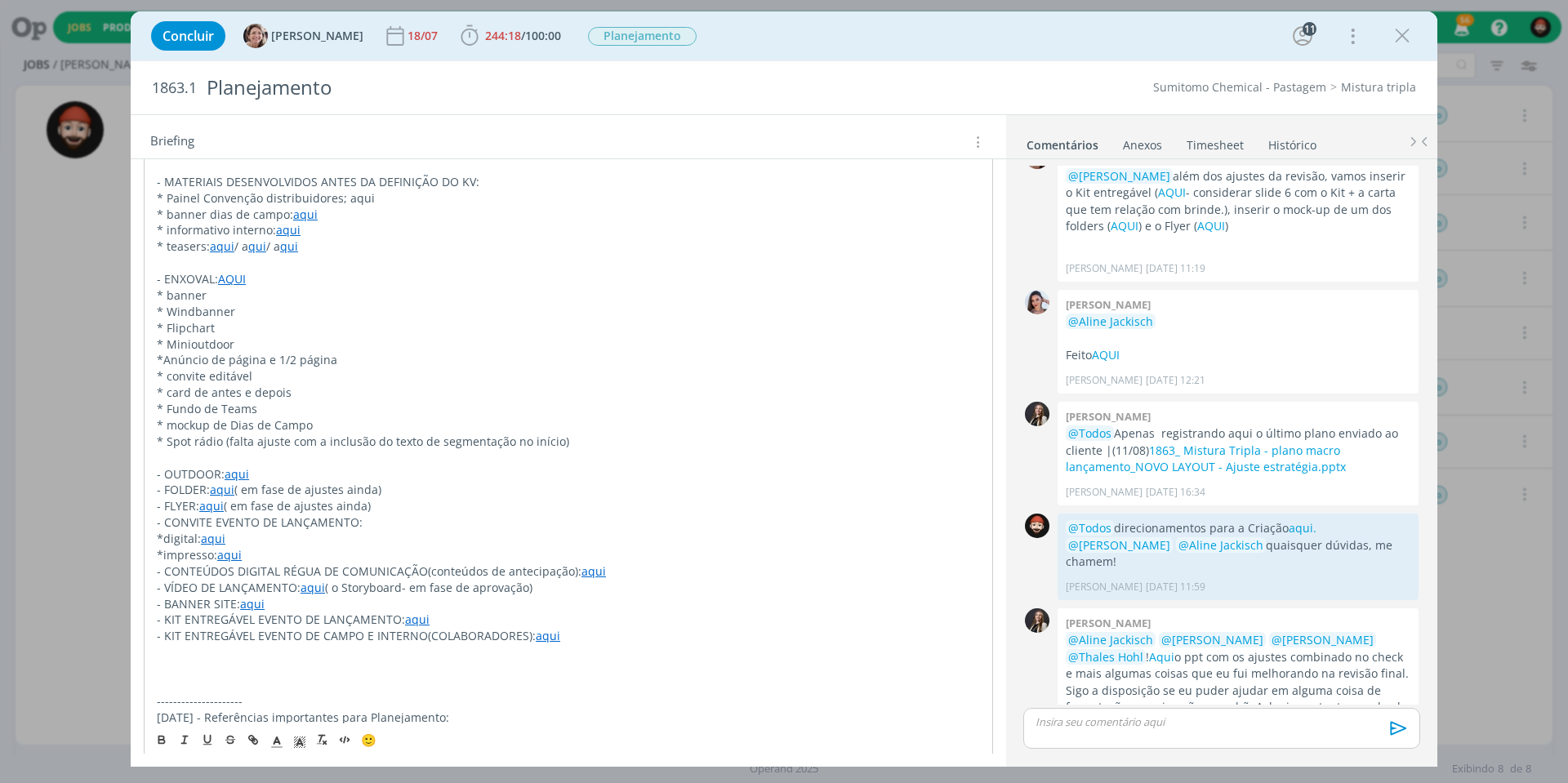
scroll to position [512, 0]
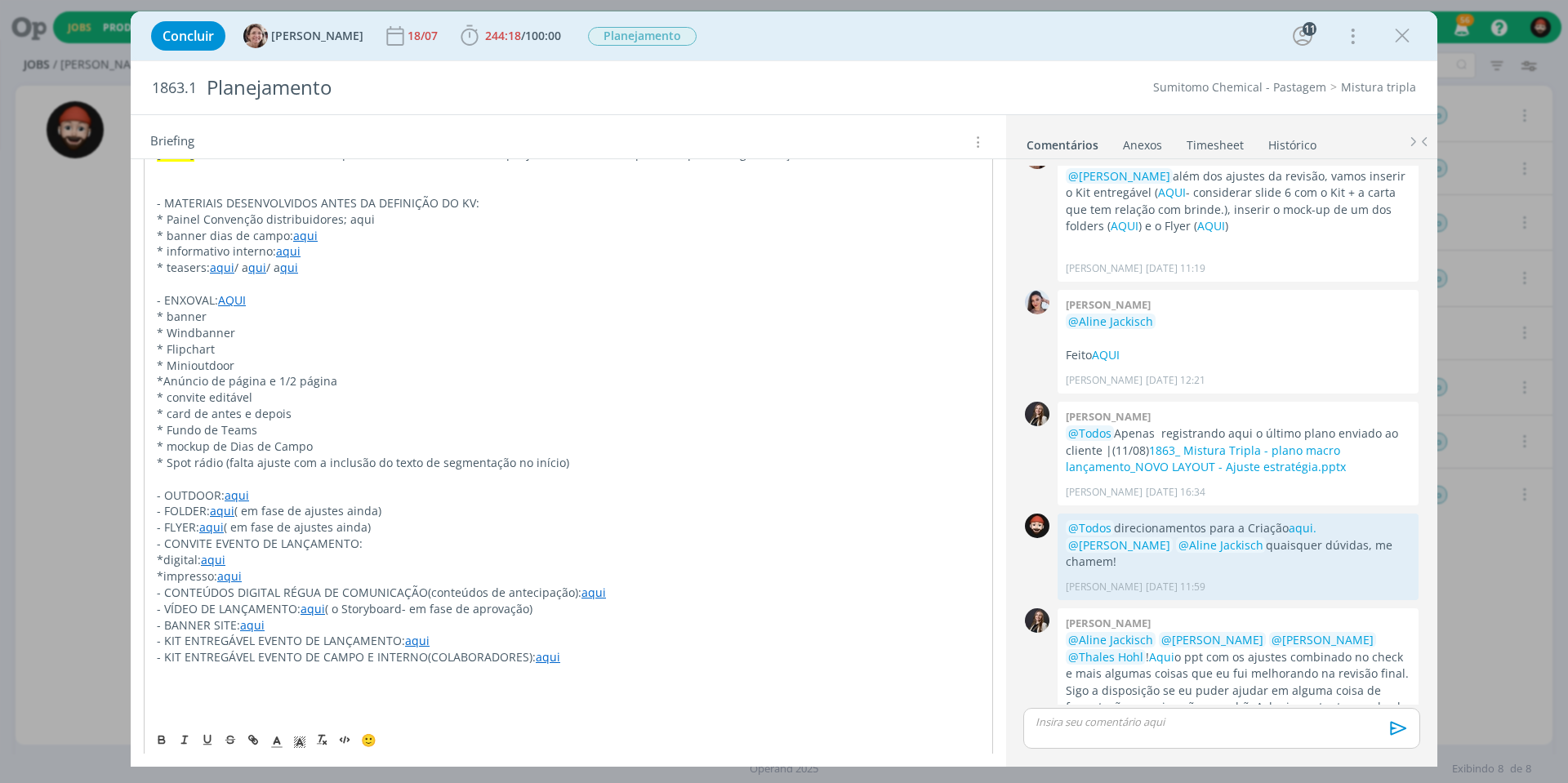
click at [292, 245] on link "aqui" at bounding box center [288, 251] width 24 height 16
click at [315, 276] on link "[URL][DOMAIN_NAME]" at bounding box center [262, 276] width 123 height 21
click at [441, 406] on p "* card de antes e depois" at bounding box center [569, 413] width 824 height 16
click at [589, 585] on link "aqui" at bounding box center [593, 593] width 24 height 16
click at [560, 600] on link "[URL][DOMAIN_NAME]" at bounding box center [538, 602] width 123 height 21
